Goal: Task Accomplishment & Management: Use online tool/utility

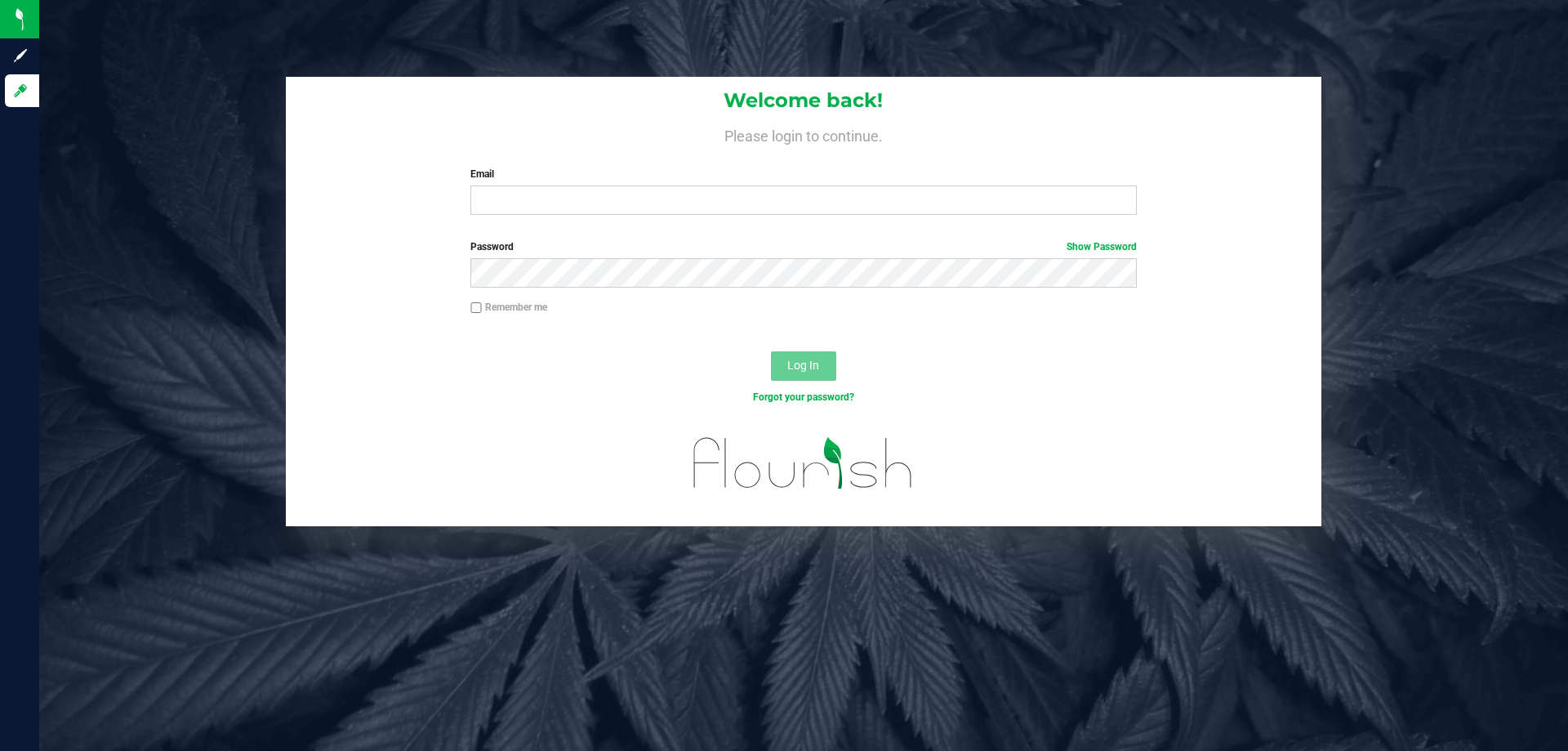
click at [578, 183] on div "Email Required Please format your email correctly." at bounding box center [803, 191] width 690 height 49
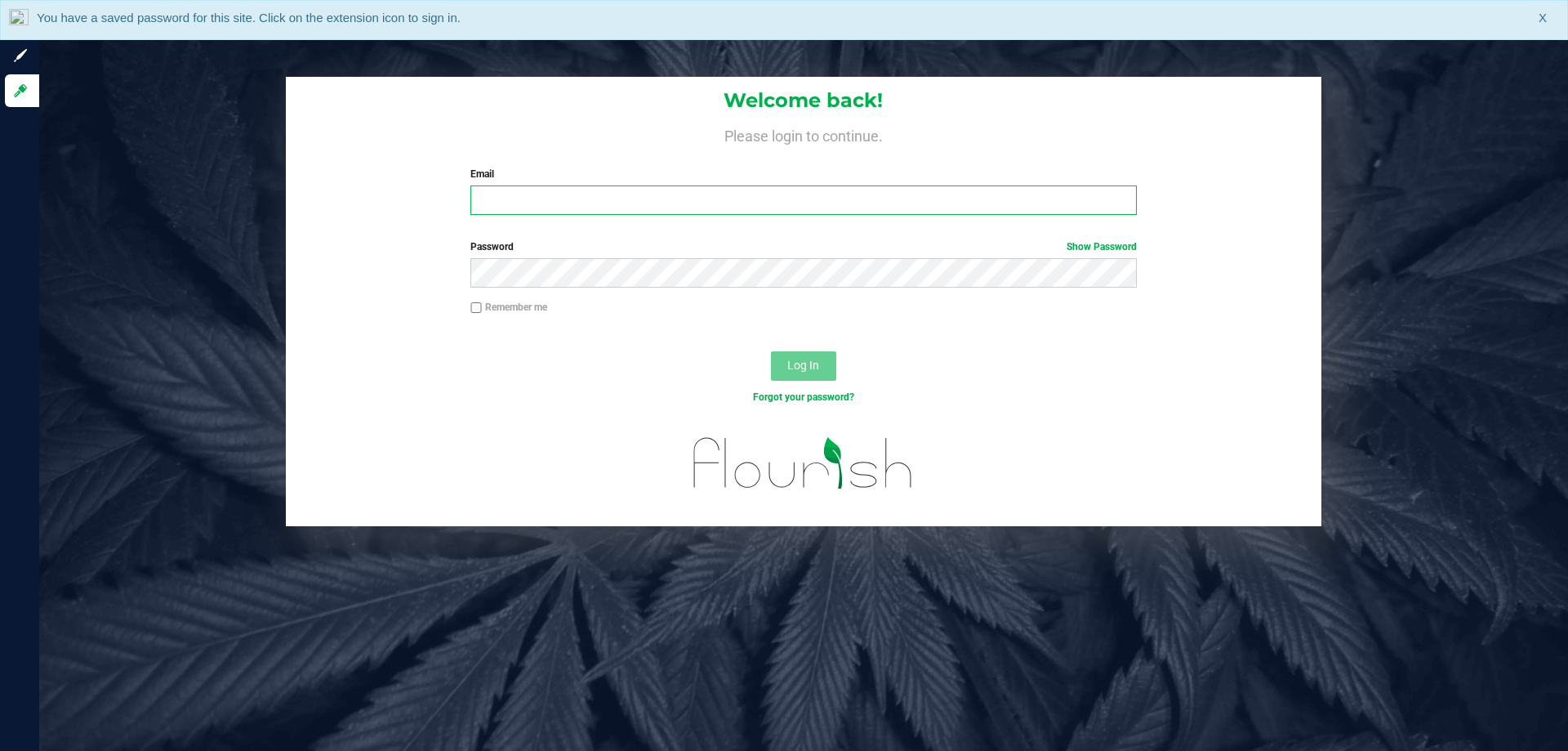
click at [576, 197] on input "Email" at bounding box center [803, 200] width 666 height 30
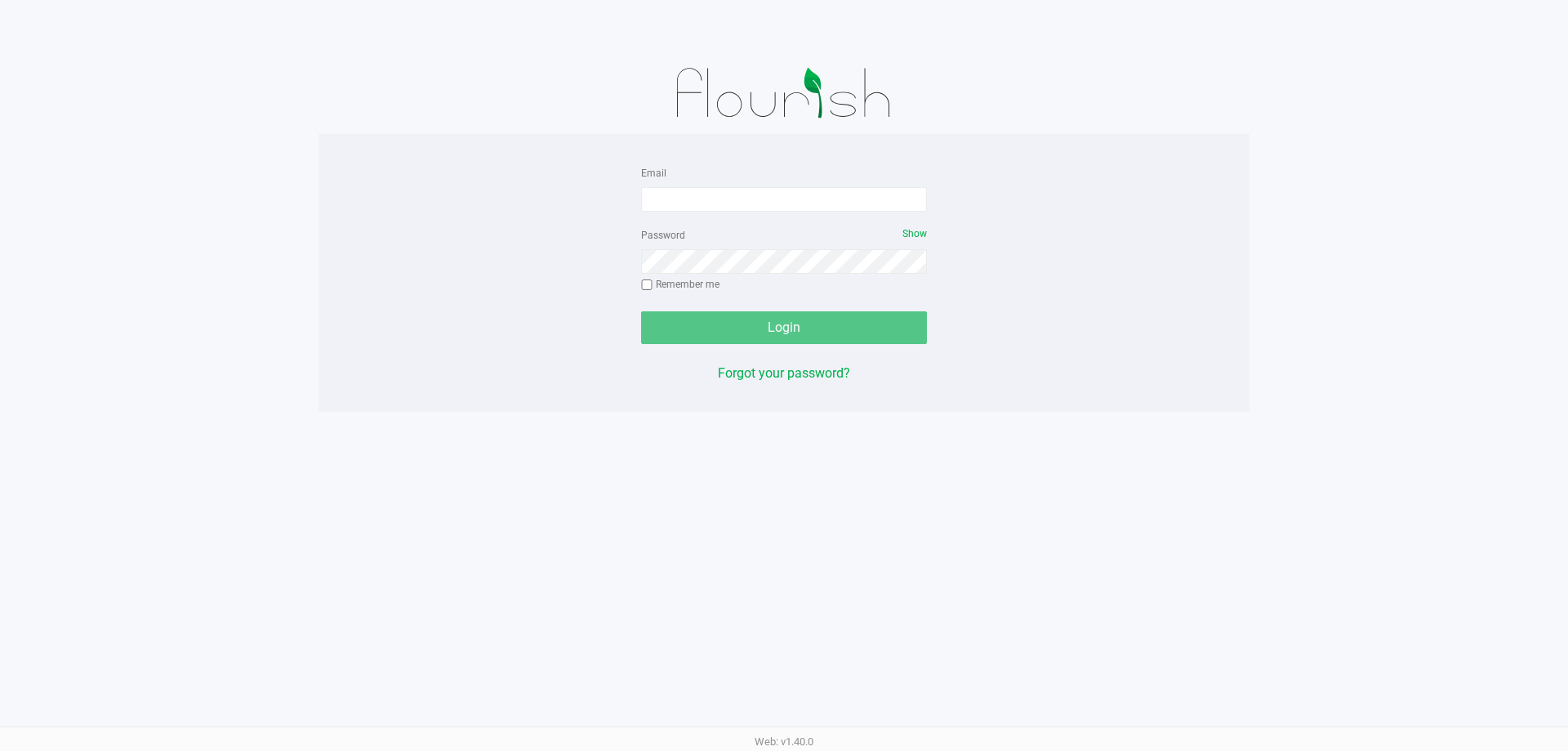
click at [671, 126] on img at bounding box center [784, 93] width 254 height 82
click at [679, 194] on input "Email" at bounding box center [784, 199] width 286 height 25
type input "pmicallef@Liveparallel.com"
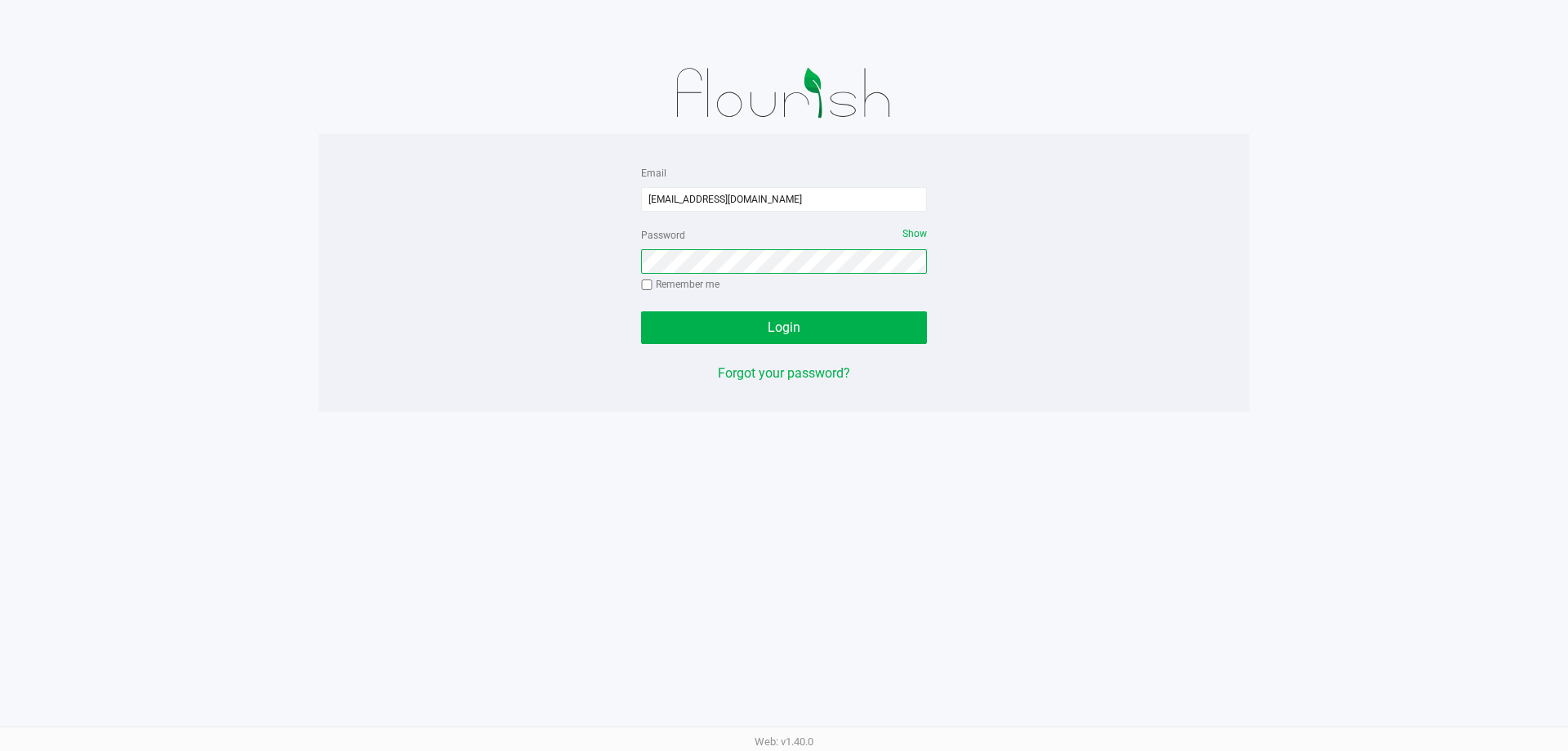
click at [641, 312] on button "Login" at bounding box center [784, 328] width 286 height 32
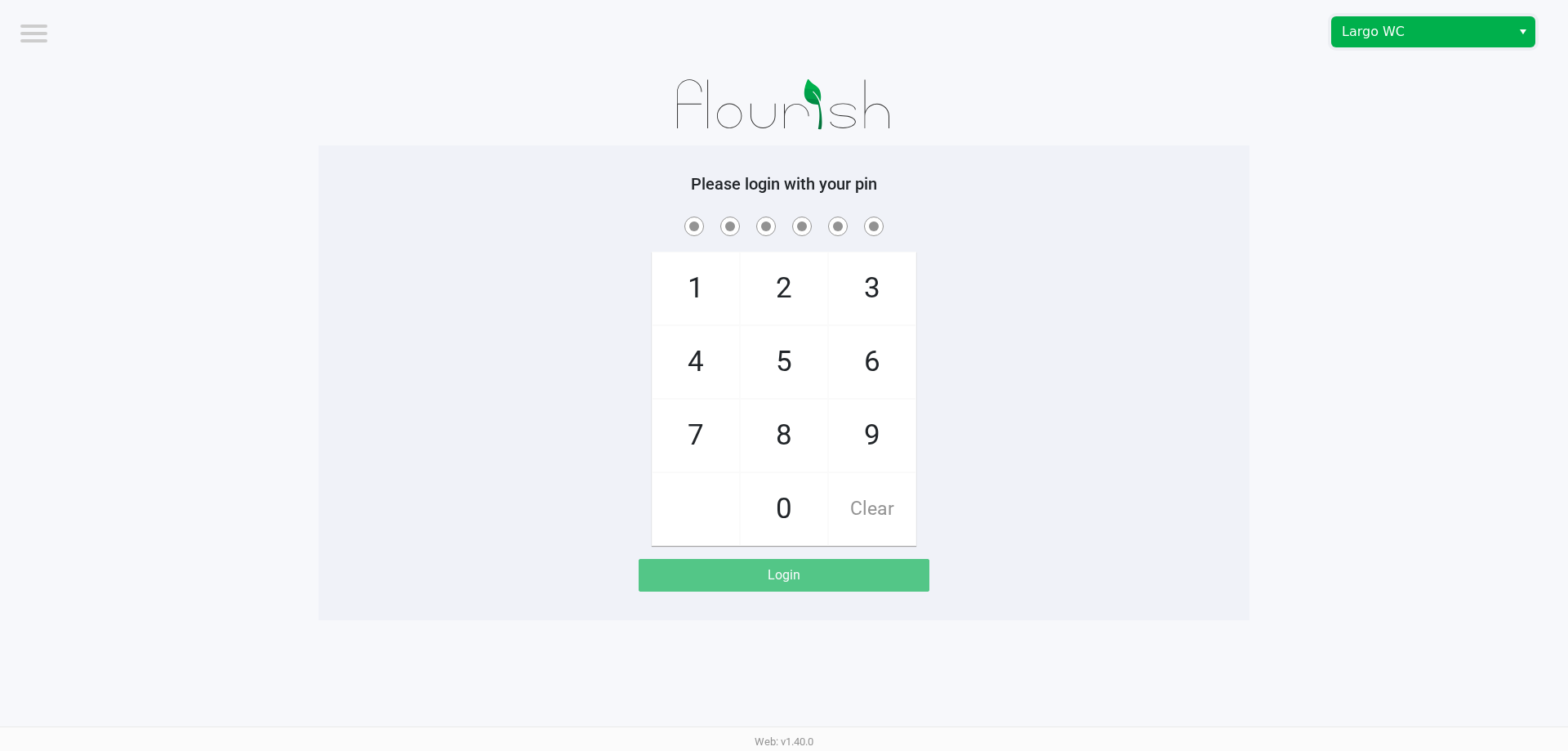
click at [1436, 34] on span "Largo WC" at bounding box center [1421, 31] width 159 height 20
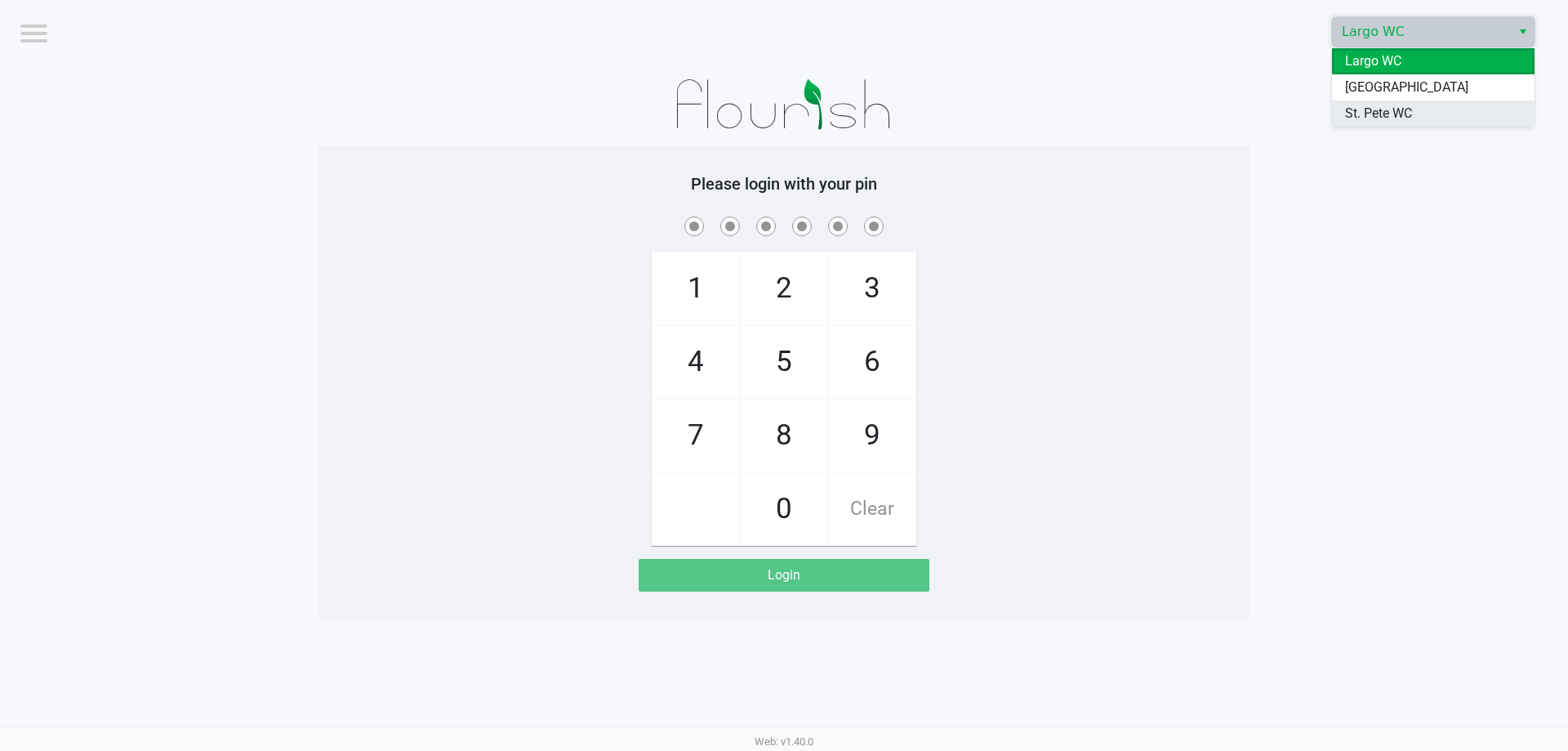
click at [1417, 111] on li "St. Pete WC" at bounding box center [1433, 112] width 203 height 26
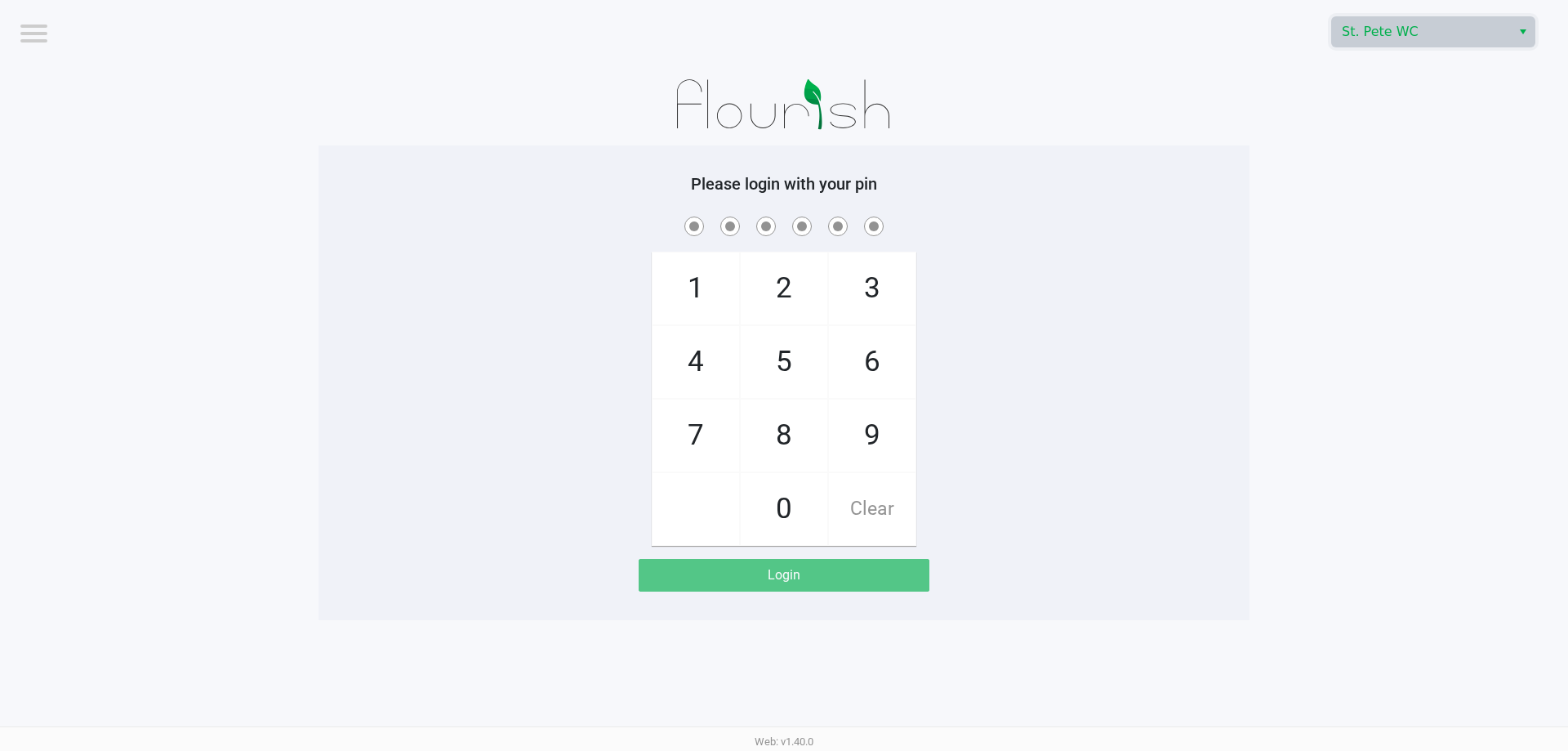
click at [1397, 112] on app-pos-login-wrapper "Logout St. Pete WC Please login with your pin 1 4 7 2 5 8 0 3 6 9 Clear Login" at bounding box center [784, 310] width 1568 height 620
checkbox input "true"
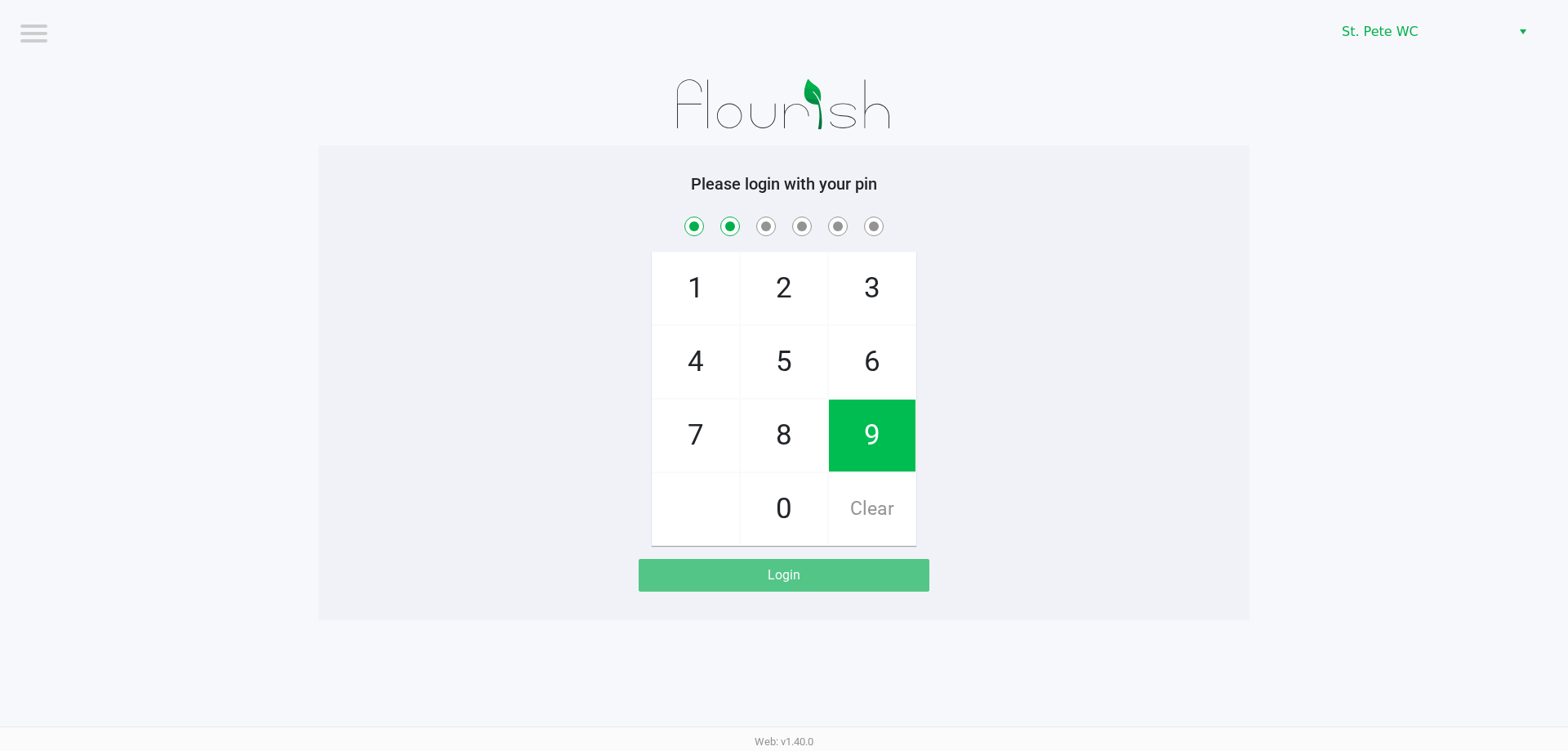
checkbox input "true"
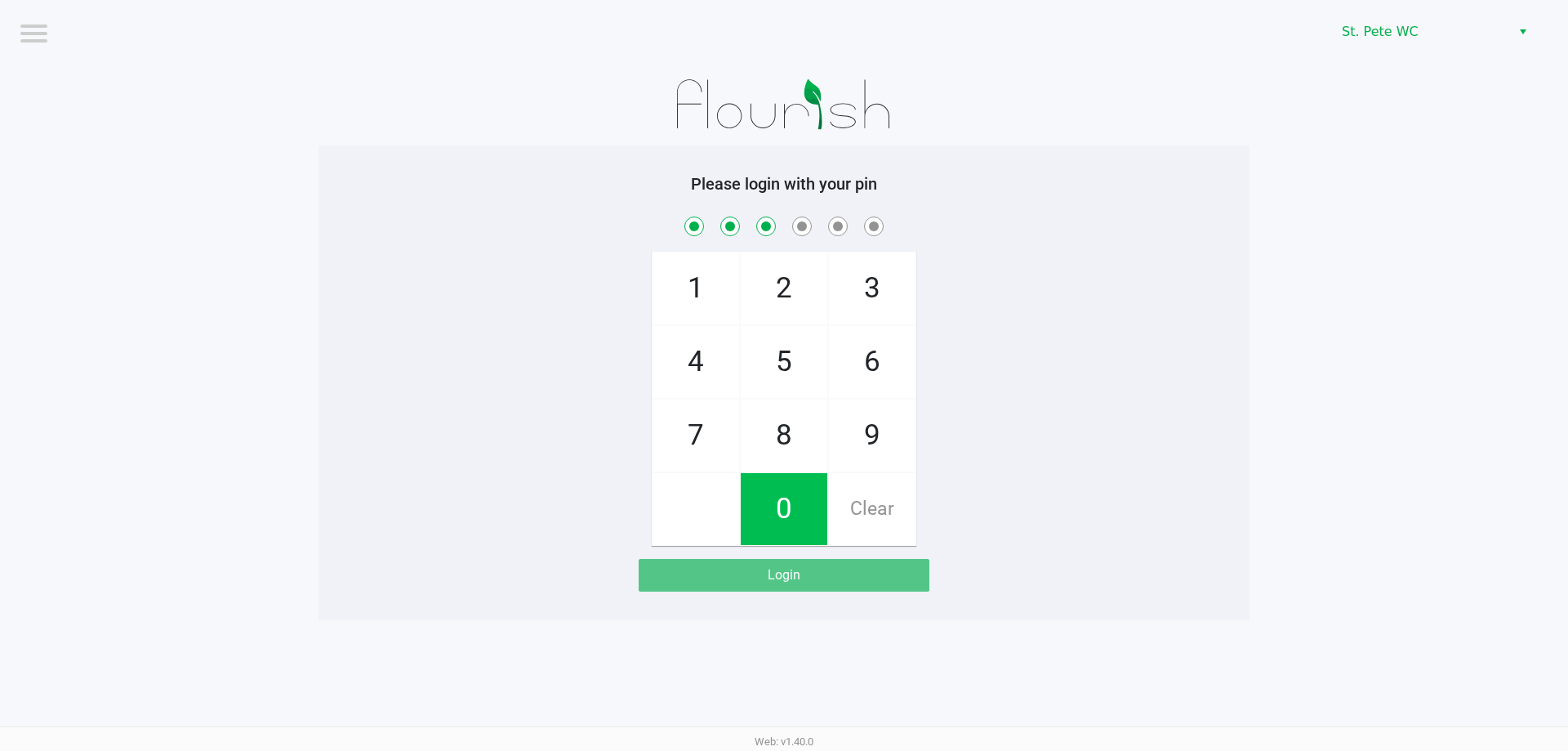
checkbox input "true"
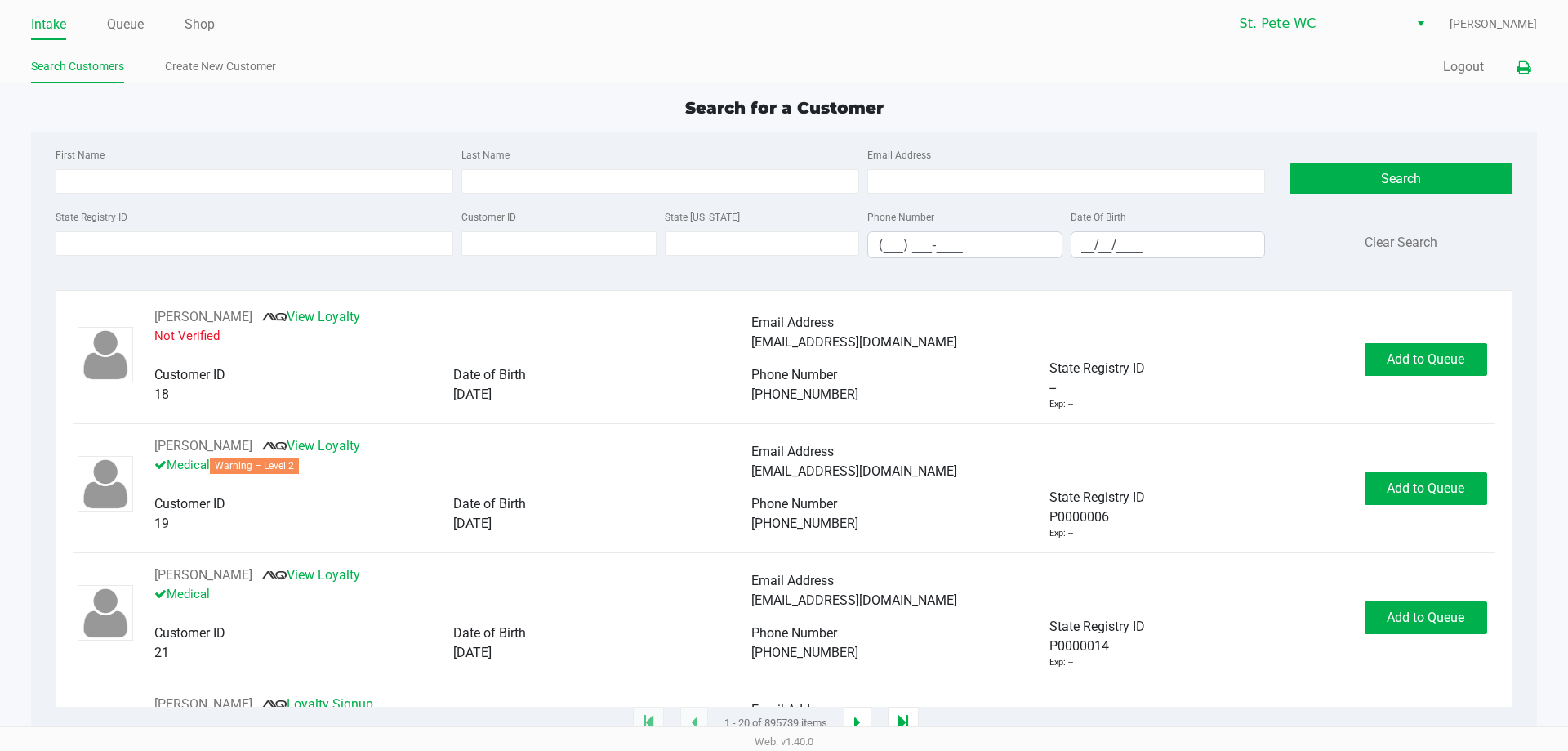
click at [1523, 53] on button at bounding box center [1523, 68] width 27 height 30
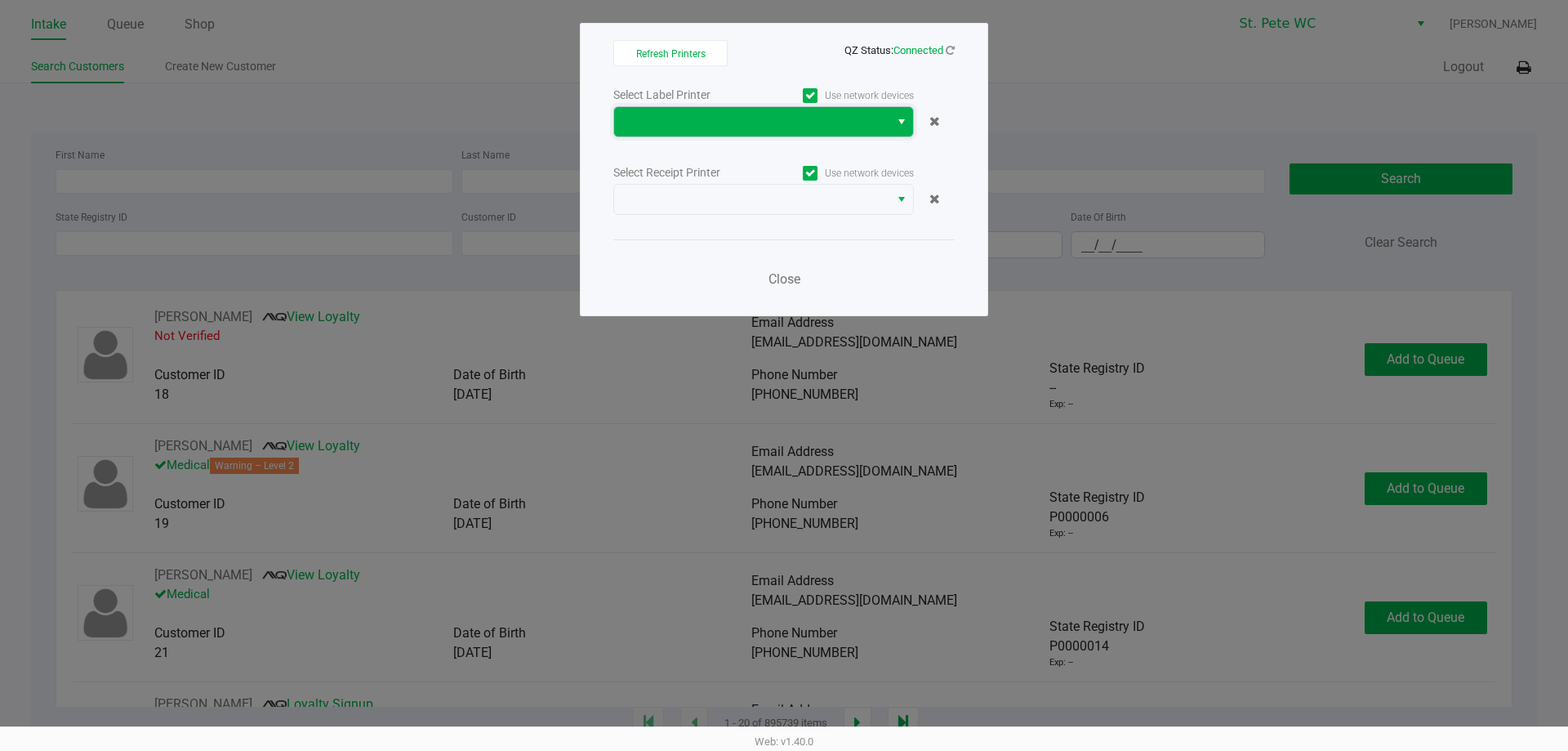
click at [879, 117] on span at bounding box center [752, 121] width 255 height 20
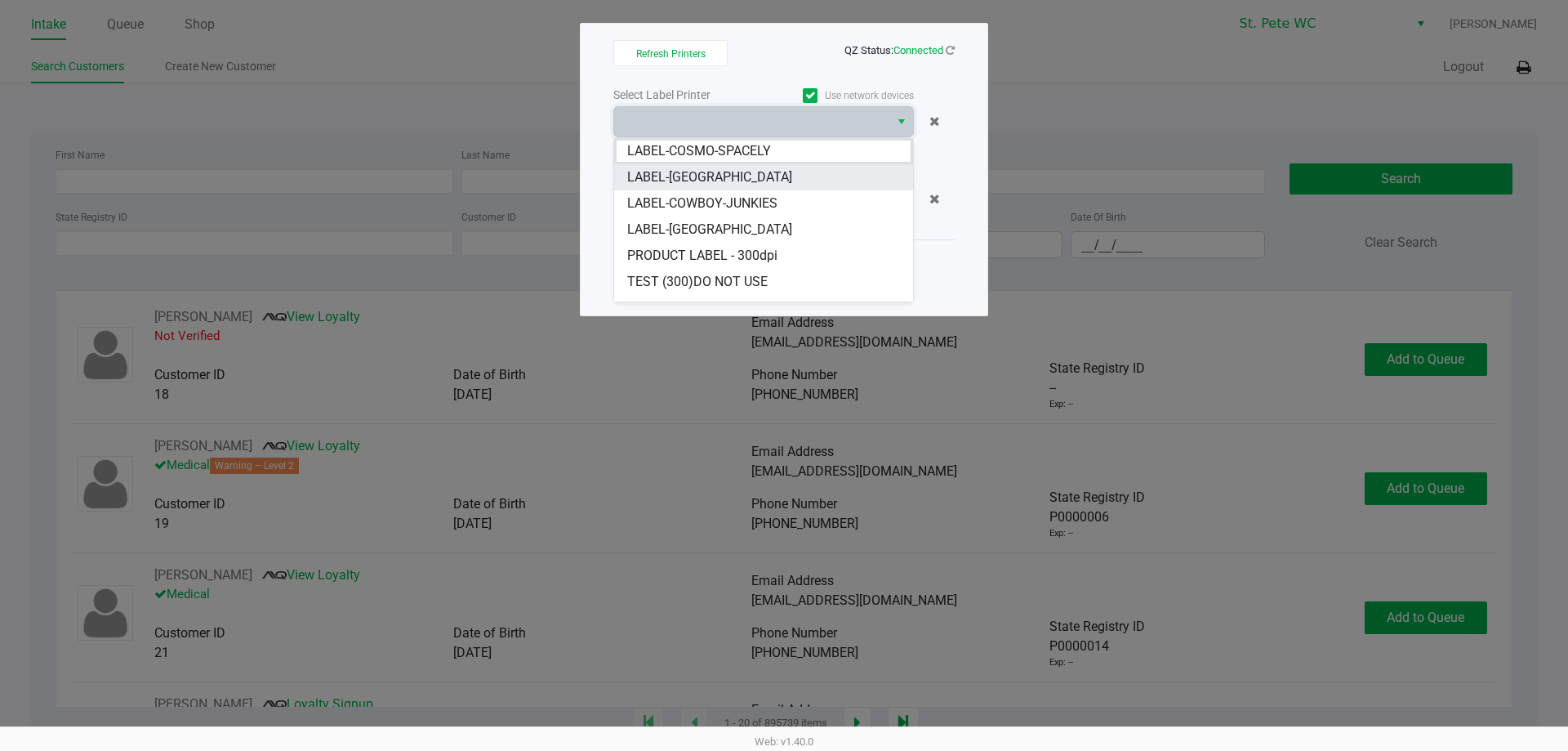
click at [792, 184] on li "LABEL-COSTA-RICA" at bounding box center [764, 176] width 299 height 26
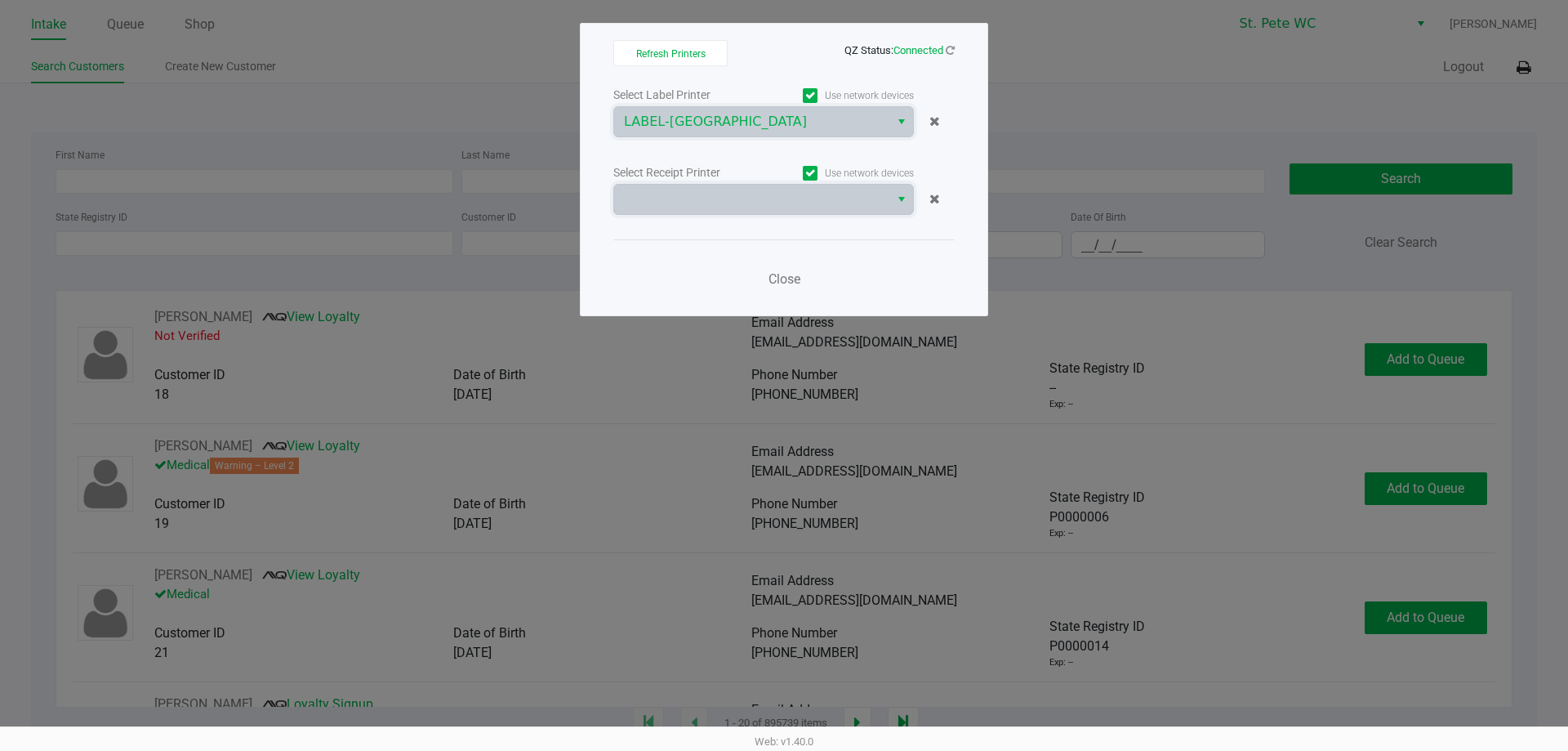
click at [792, 184] on kendo-dropdownlist at bounding box center [764, 199] width 301 height 31
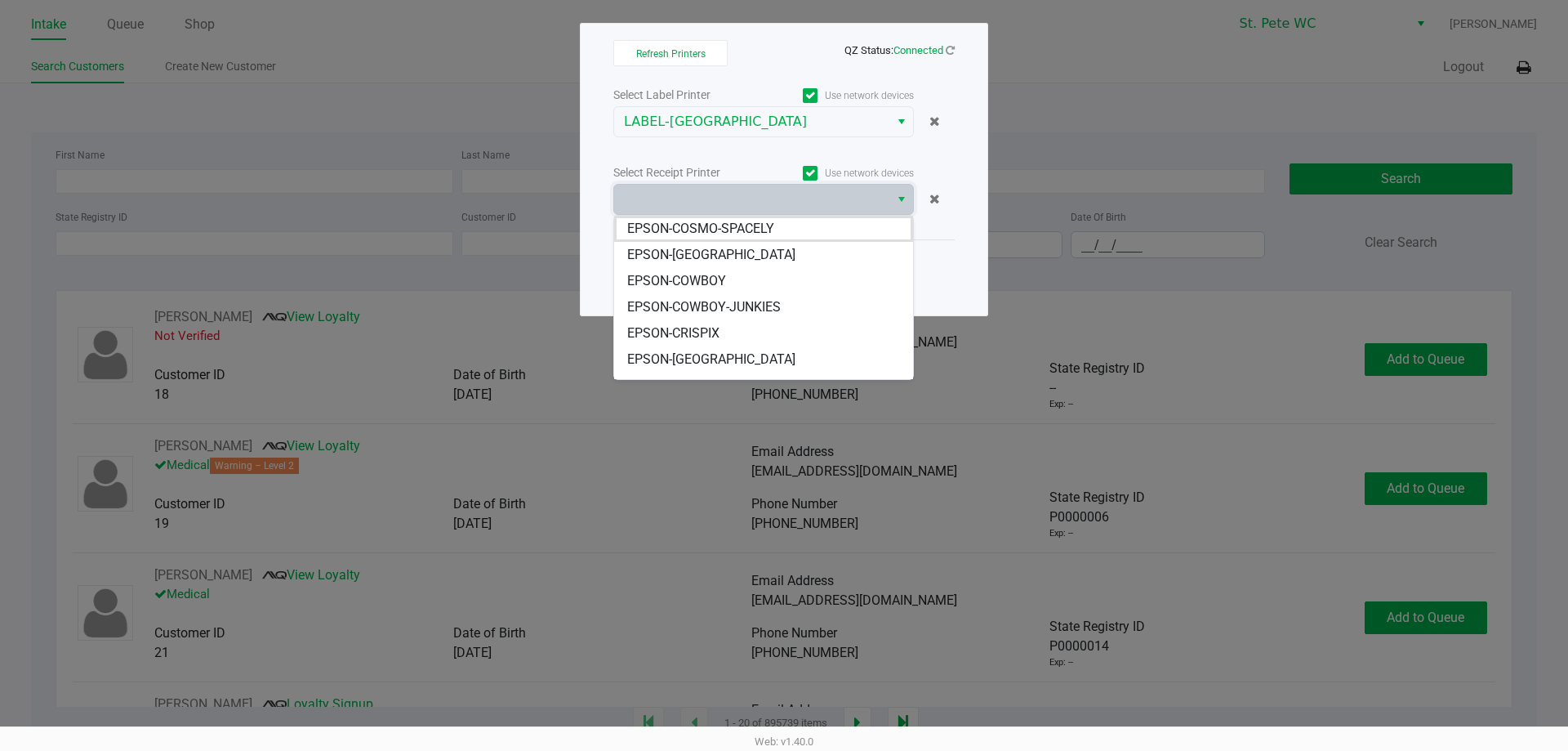
drag, startPoint x: 773, startPoint y: 250, endPoint x: 764, endPoint y: 250, distance: 9.0
click at [773, 250] on li "EPSON-COSTA-RICA" at bounding box center [764, 254] width 299 height 26
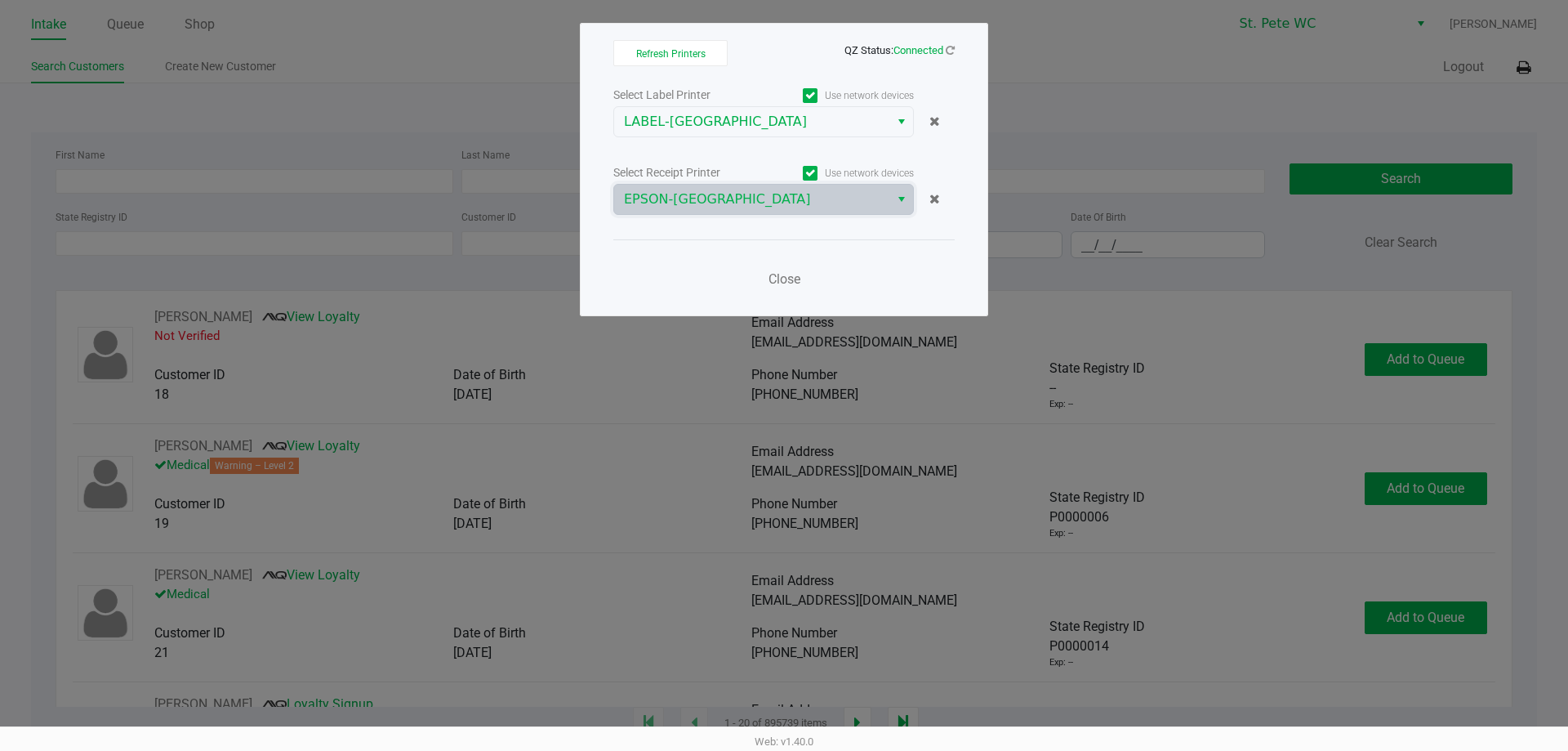
click at [763, 250] on div "Close" at bounding box center [784, 269] width 341 height 60
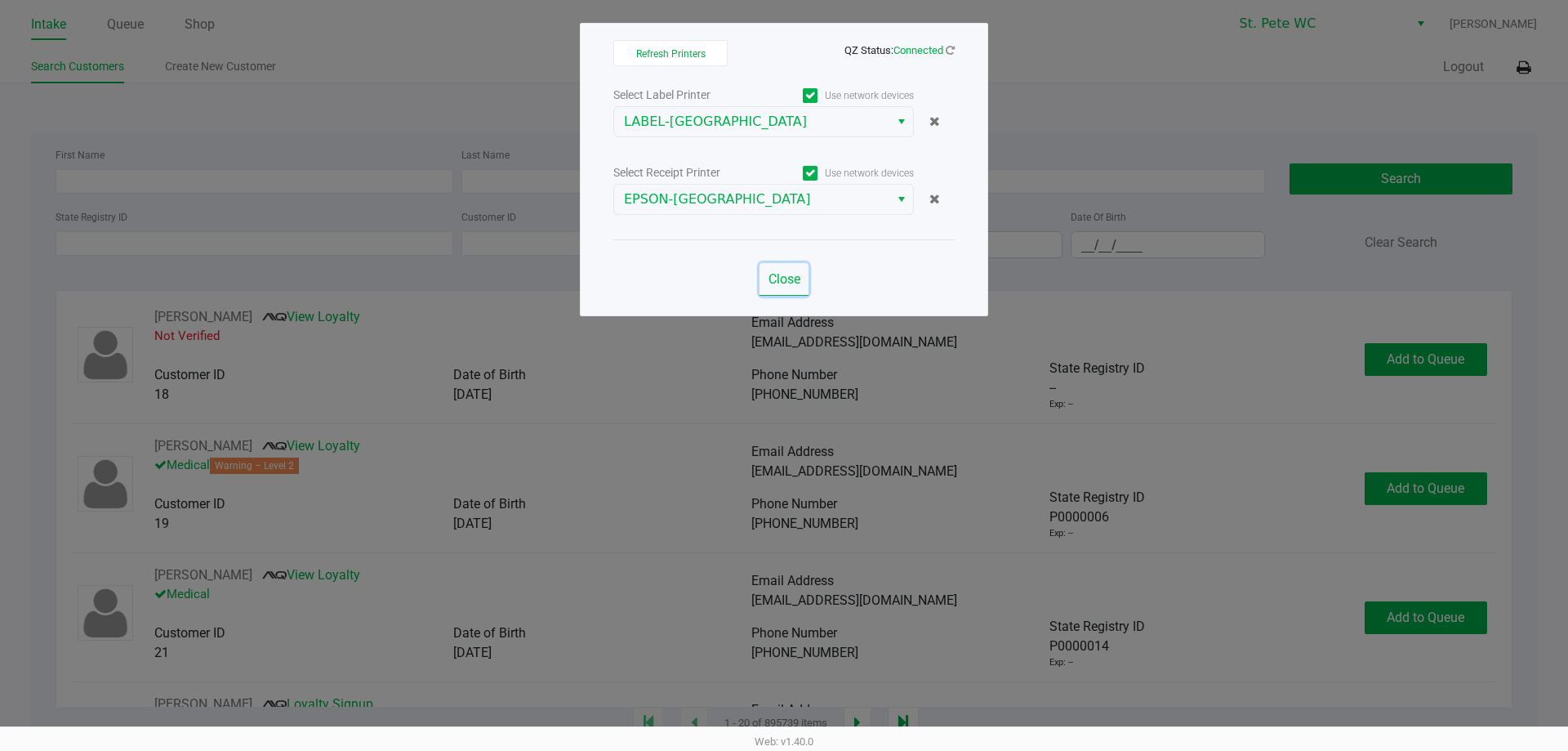
click at [777, 278] on span "Close" at bounding box center [784, 279] width 31 height 15
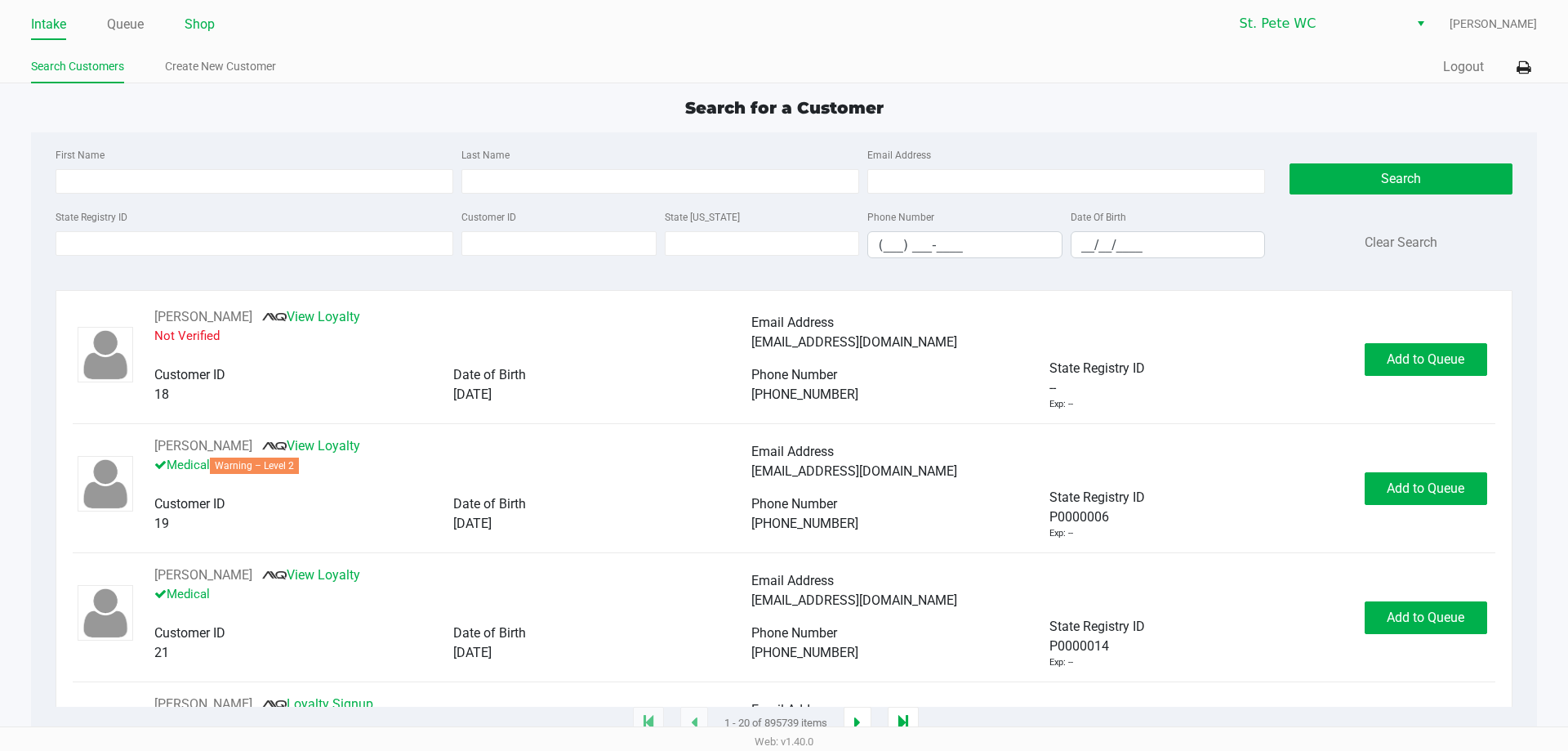
click at [210, 26] on link "Shop" at bounding box center [200, 25] width 30 height 23
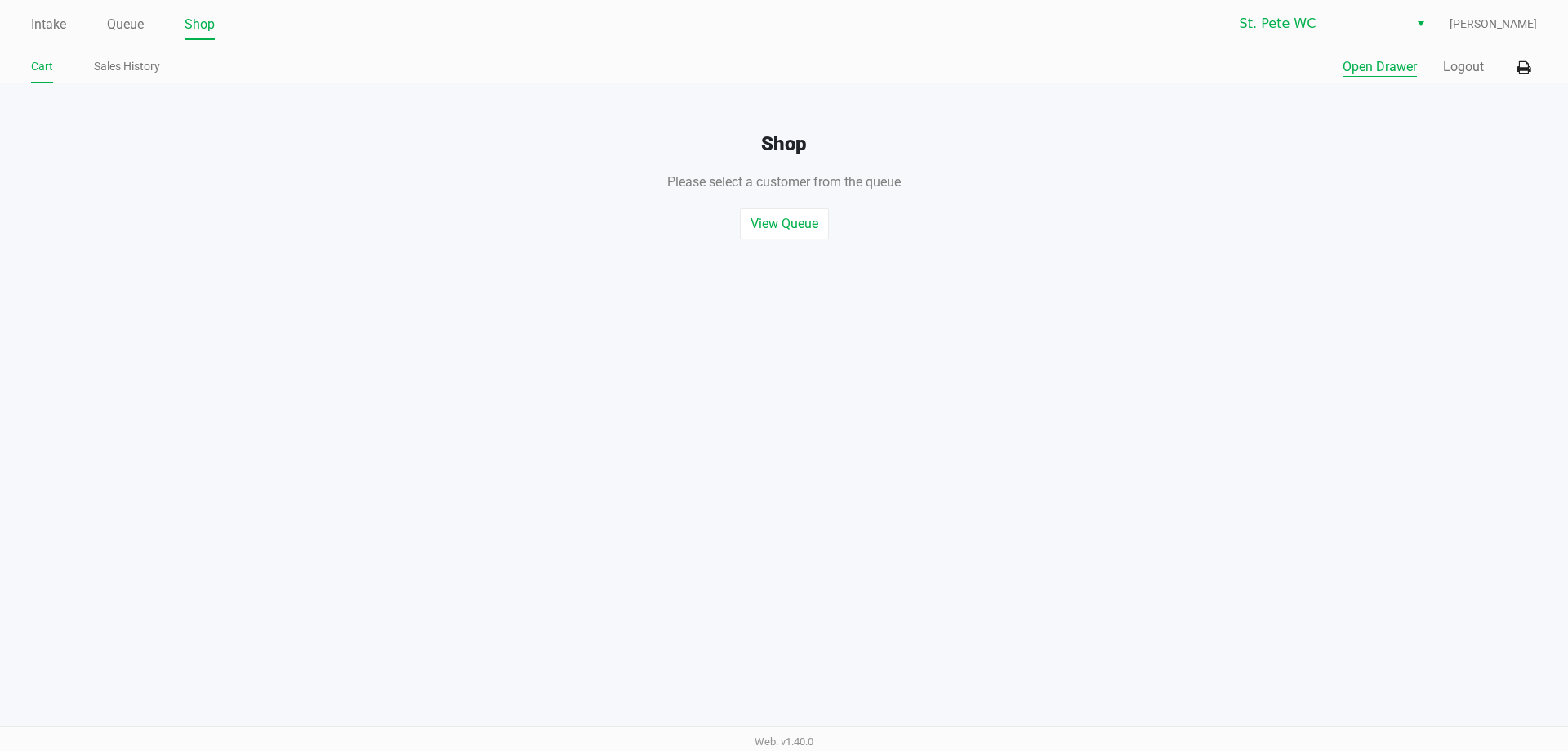
click at [1351, 63] on button "Open Drawer" at bounding box center [1380, 67] width 74 height 20
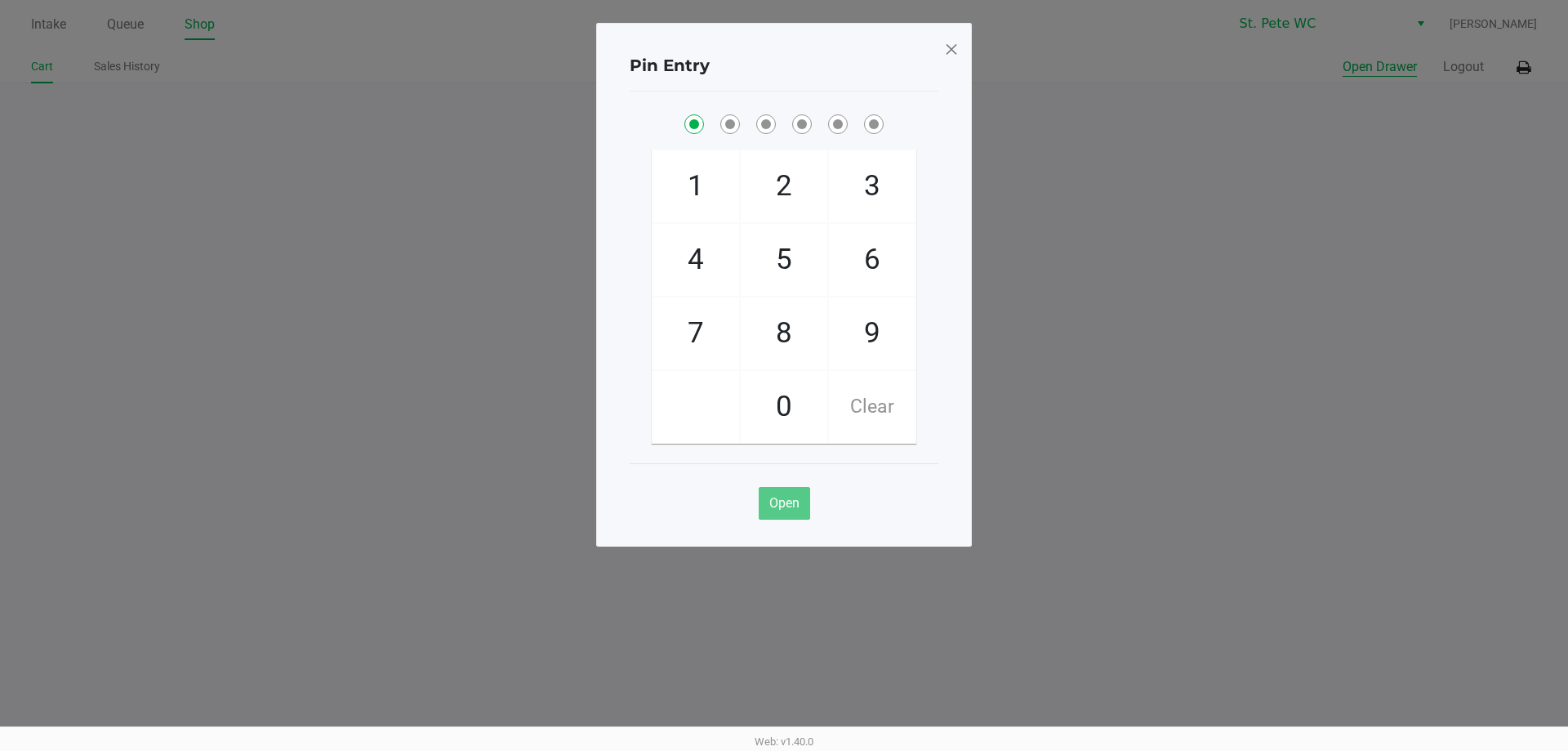
checkbox input "true"
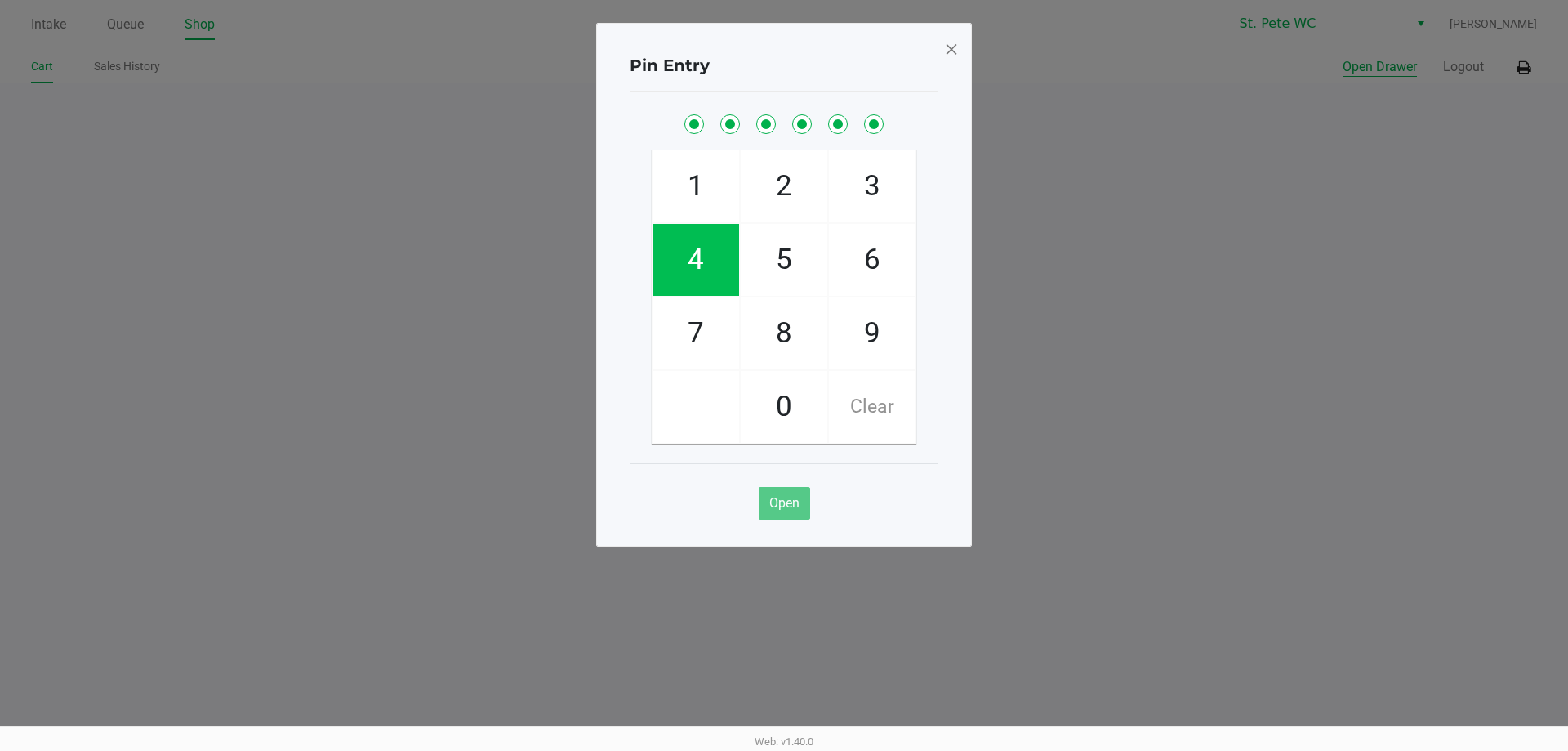
checkbox input "true"
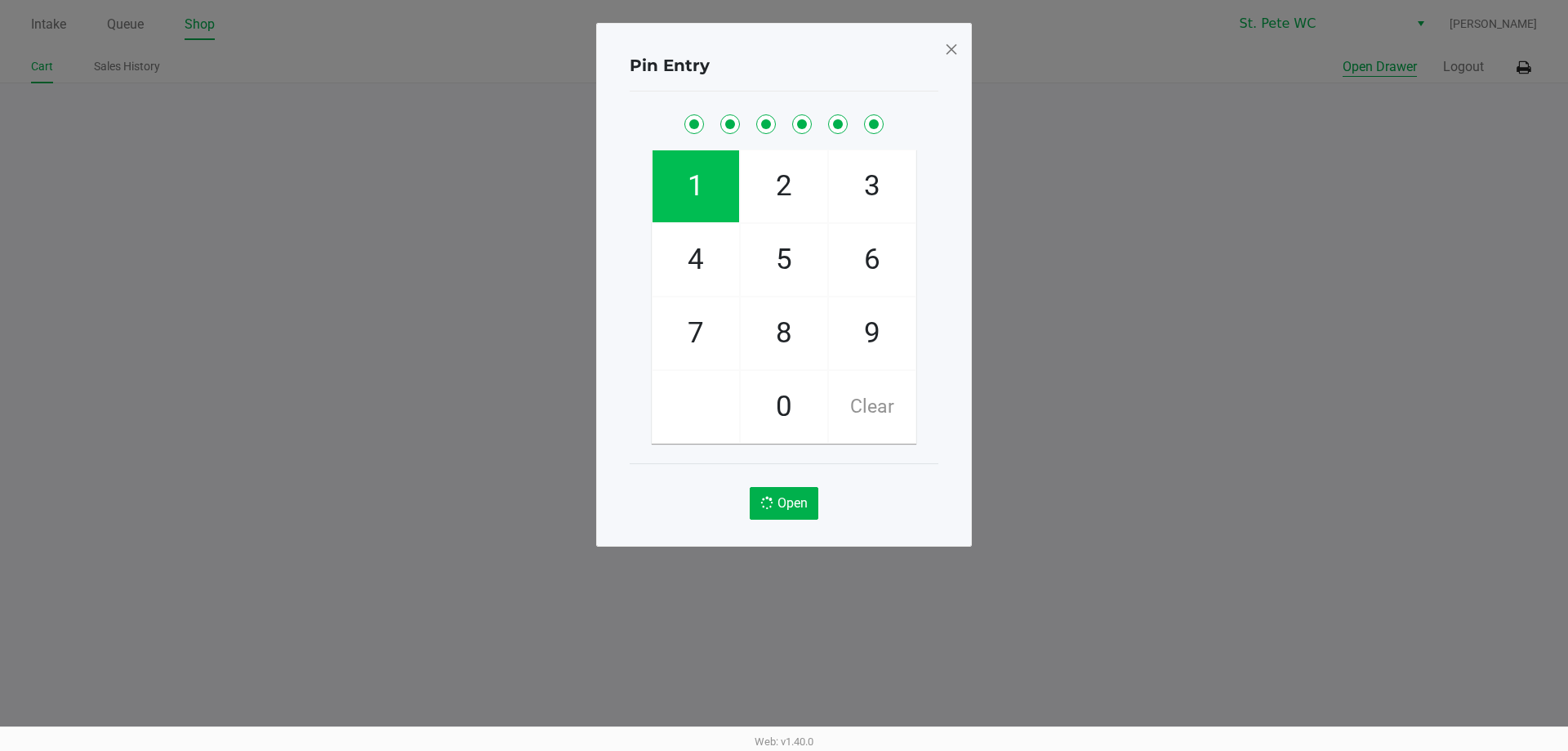
click at [1343, 57] on button "Open Drawer" at bounding box center [1380, 67] width 74 height 20
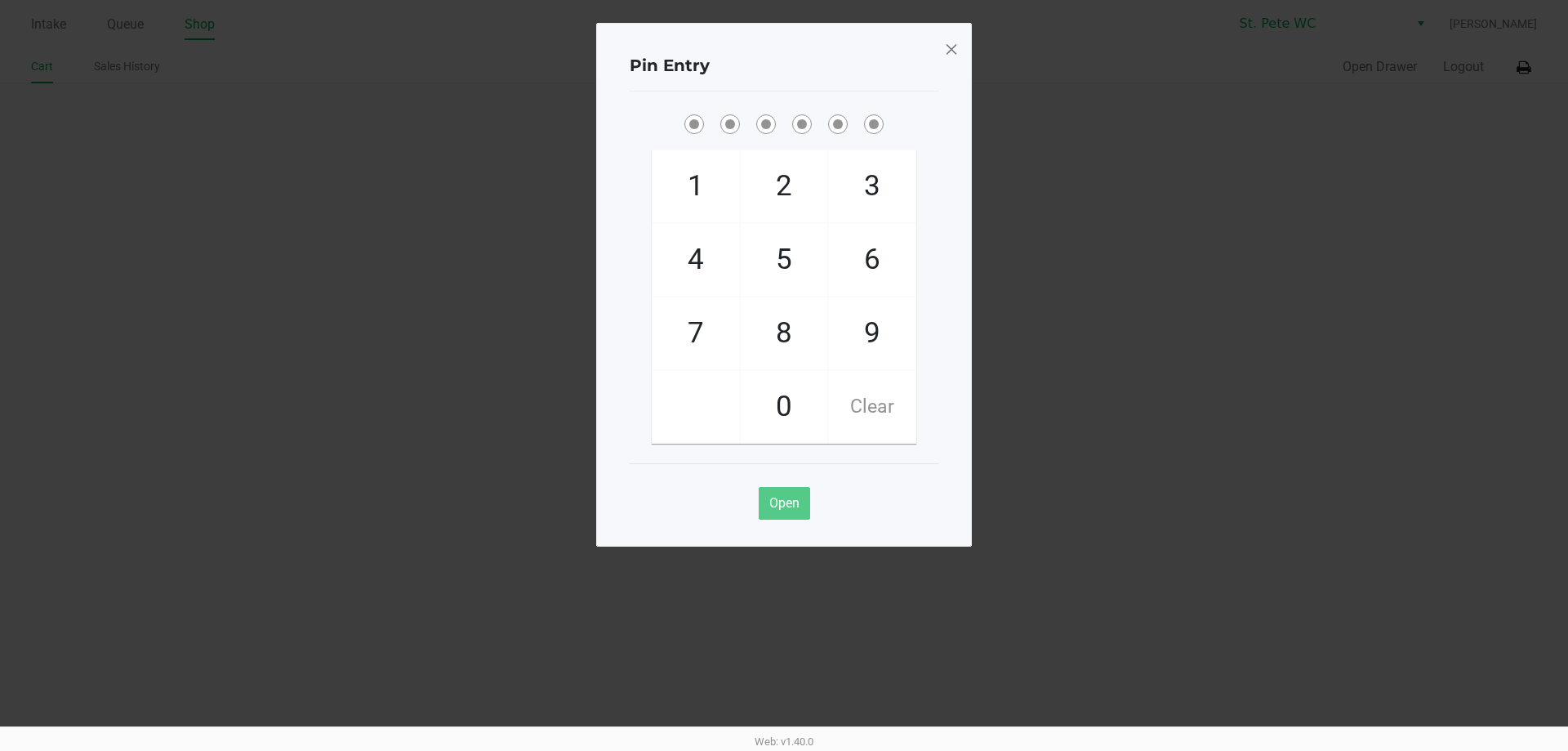
click at [955, 57] on span at bounding box center [951, 49] width 14 height 26
click at [955, 57] on div "Pin Entry 1 4 7 2 5 8 0 3 6 9 Clear Open" at bounding box center [784, 285] width 375 height 524
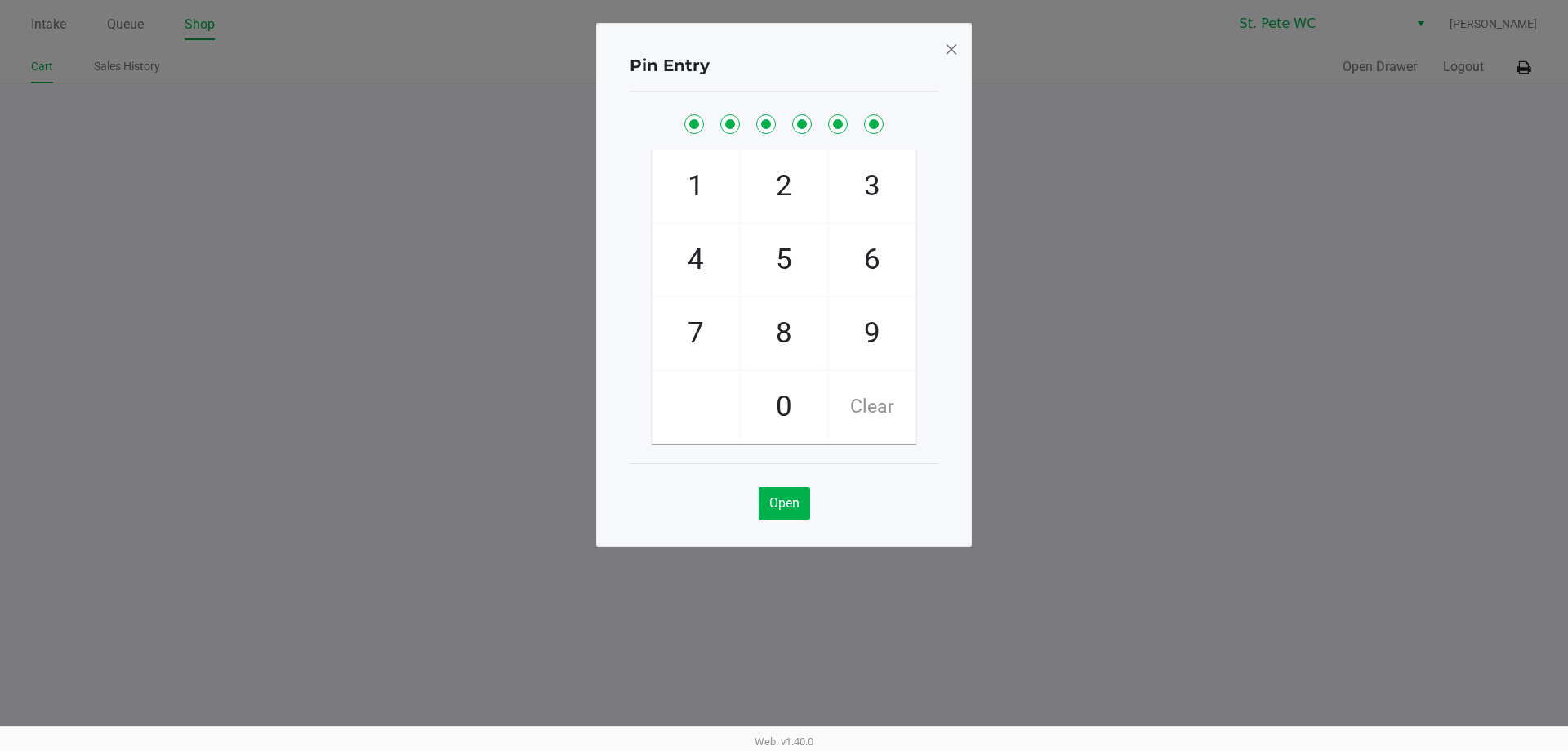
click at [955, 57] on span at bounding box center [951, 49] width 14 height 26
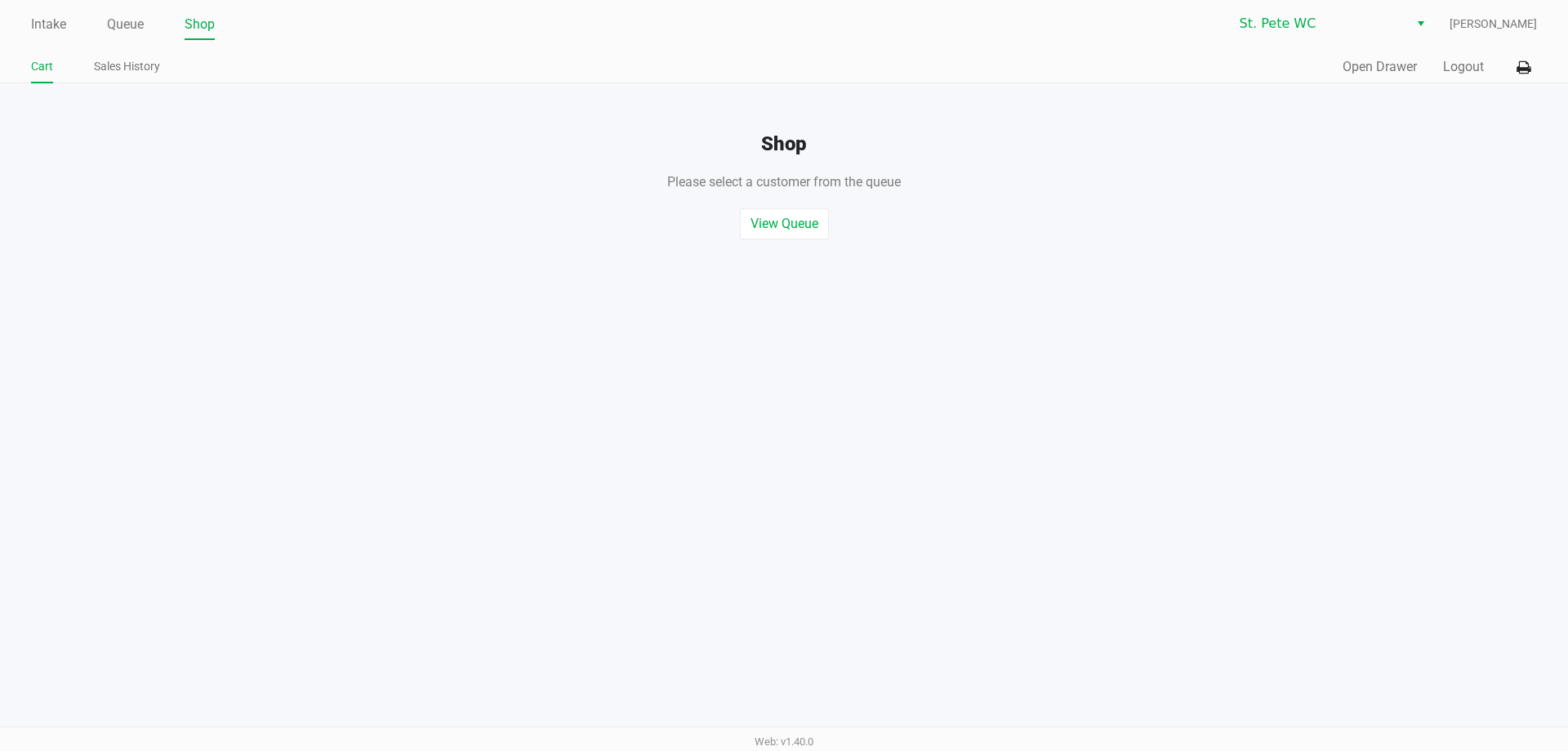
click at [955, 57] on div "Pin Entry 1 4 7 2 5 8 0 3 6 9 Clear Open" at bounding box center [784, 244] width 375 height 524
click at [1460, 57] on button "Logout" at bounding box center [1463, 67] width 41 height 20
